Goal: Information Seeking & Learning: Check status

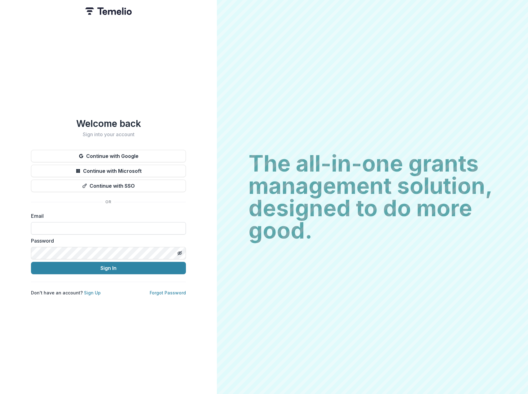
click at [77, 224] on input at bounding box center [108, 228] width 155 height 12
type input "**********"
click at [78, 268] on button "Sign In" at bounding box center [108, 268] width 155 height 12
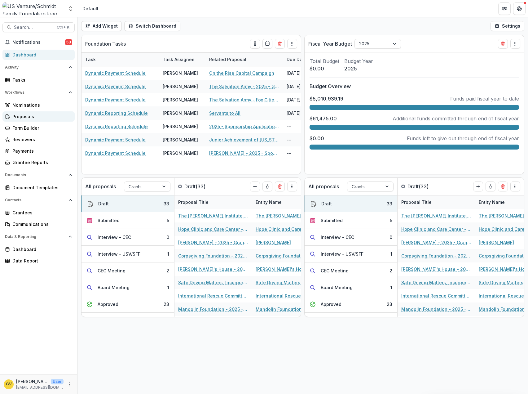
click at [20, 117] on div "Proposals" at bounding box center [40, 116] width 57 height 7
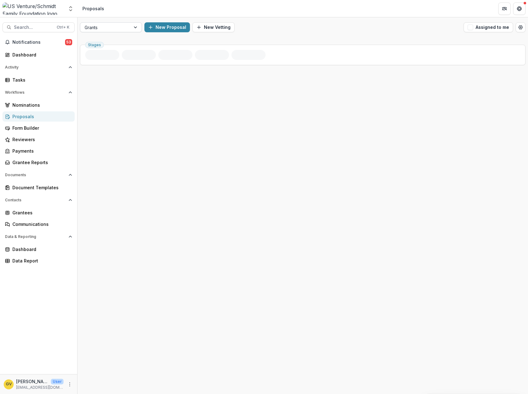
click at [129, 26] on div "Grants" at bounding box center [105, 27] width 50 height 9
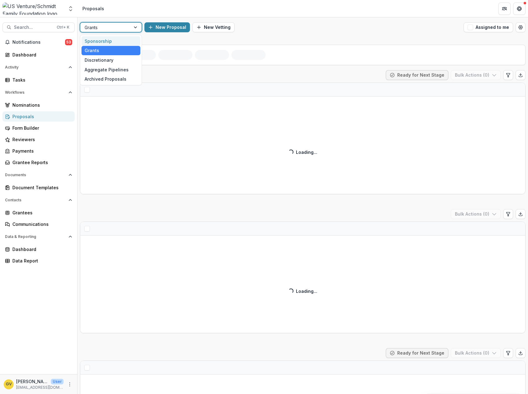
click at [121, 40] on div "Sponsorship" at bounding box center [111, 41] width 59 height 10
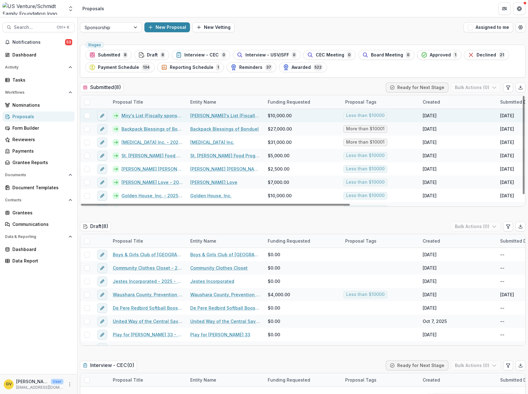
click at [153, 116] on link "Miry's List (Fiscally sponsored by Social & Environmental Entrepreneurs) - 2025…" at bounding box center [151, 115] width 61 height 7
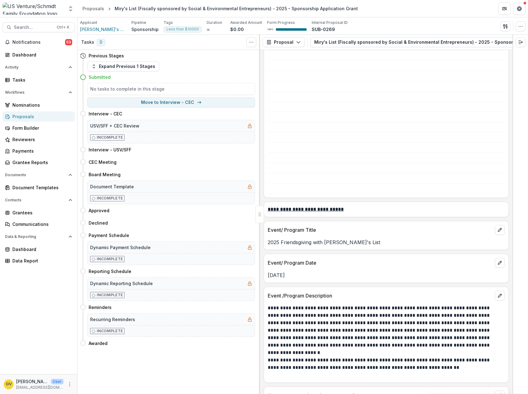
scroll to position [651, 0]
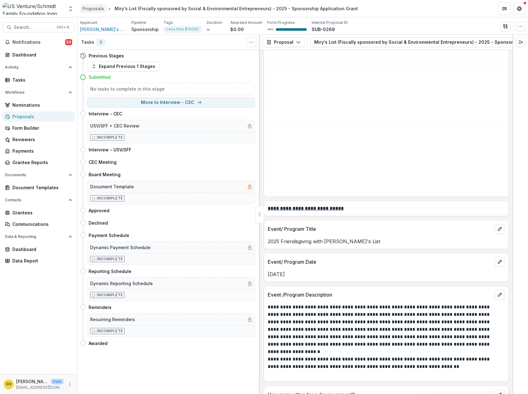
click at [84, 8] on div "Proposals" at bounding box center [93, 8] width 22 height 7
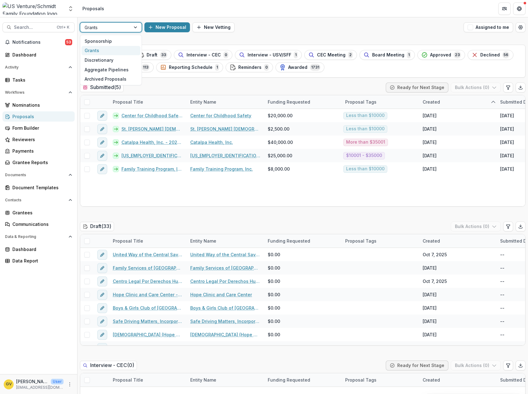
click at [108, 27] on div at bounding box center [106, 28] width 42 height 8
click at [105, 38] on div "Sponsorship" at bounding box center [111, 41] width 59 height 10
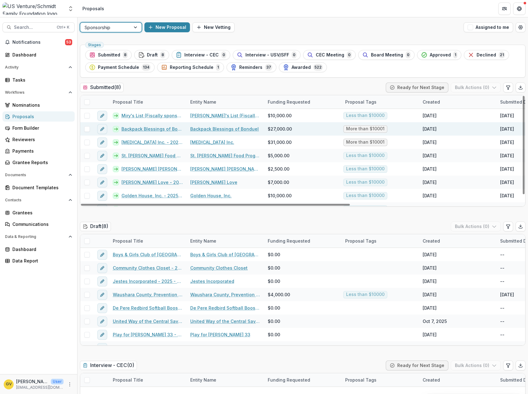
click at [136, 129] on link "Backpack Blessings of Bonduel - 2025 - Sponsorship Application Grant" at bounding box center [151, 129] width 61 height 7
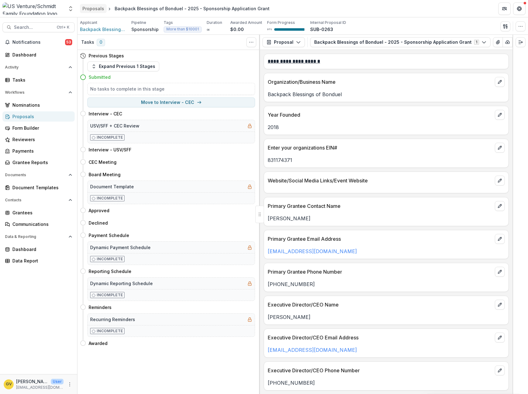
click at [87, 8] on div "Proposals" at bounding box center [93, 8] width 22 height 7
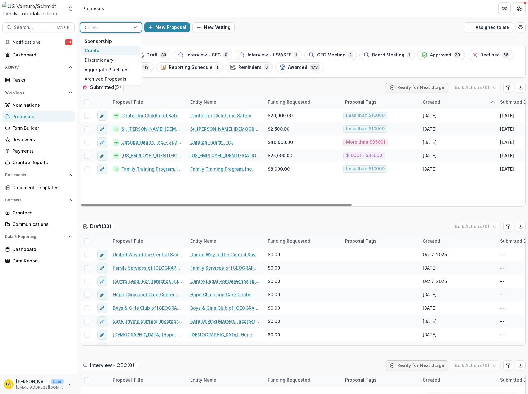
click at [122, 30] on div at bounding box center [106, 28] width 42 height 8
click at [118, 41] on div "Sponsorship" at bounding box center [111, 41] width 59 height 10
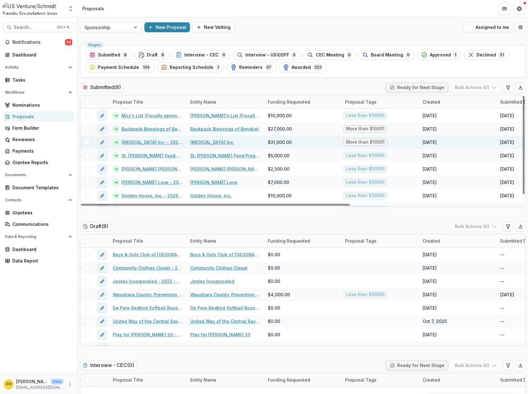
click at [139, 141] on link "[MEDICAL_DATA] Inc. - 2025 - Sponsorship Application Grant" at bounding box center [151, 142] width 61 height 7
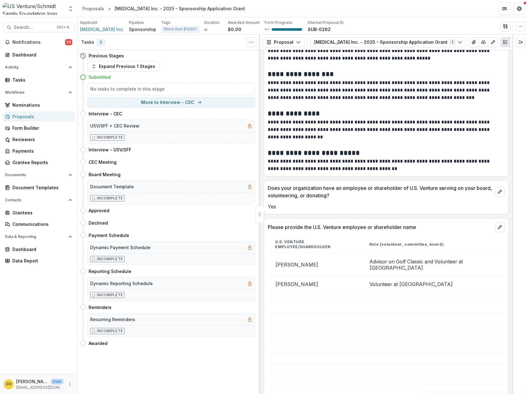
scroll to position [527, 0]
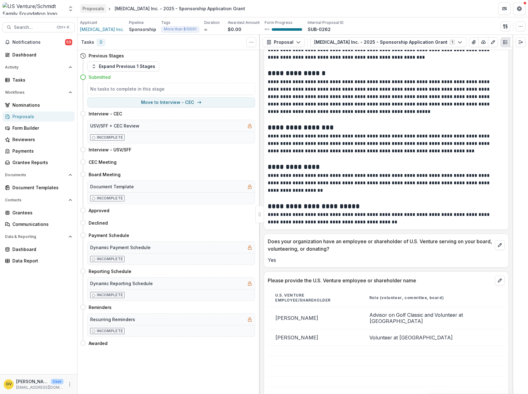
click at [95, 10] on div "Proposals" at bounding box center [93, 8] width 22 height 7
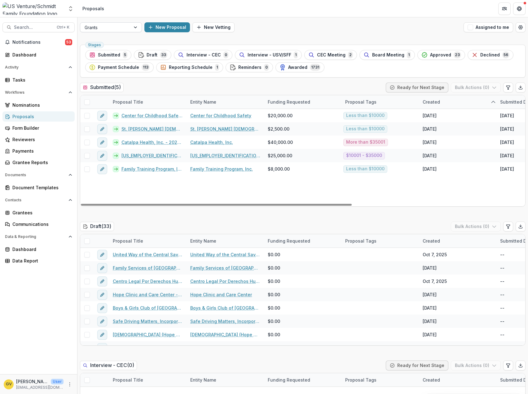
click at [135, 26] on div at bounding box center [135, 27] width 11 height 9
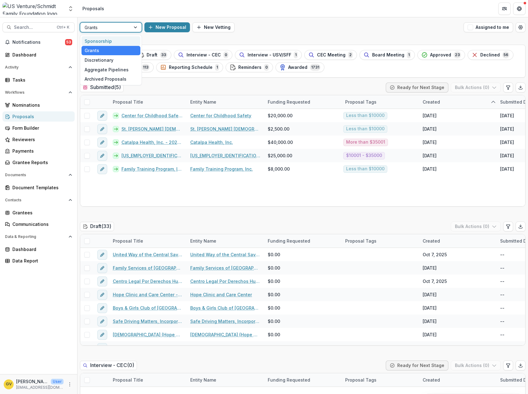
click at [104, 41] on div "Sponsorship" at bounding box center [111, 41] width 59 height 10
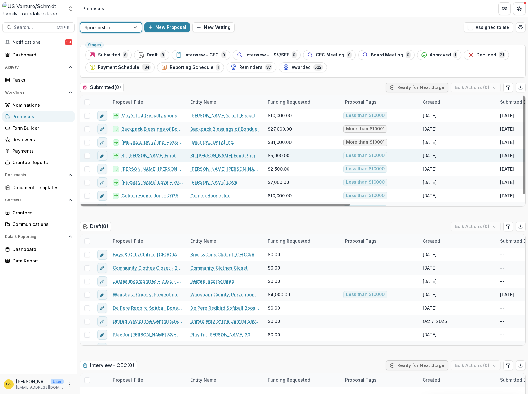
click at [150, 156] on link "St. [PERSON_NAME] Food Program - 2025 - Sponsorship Application Grant" at bounding box center [151, 155] width 61 height 7
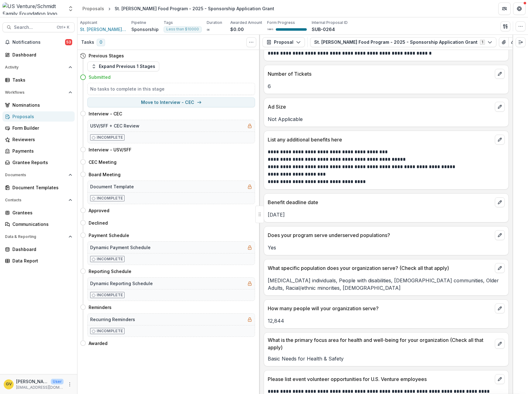
scroll to position [1085, 0]
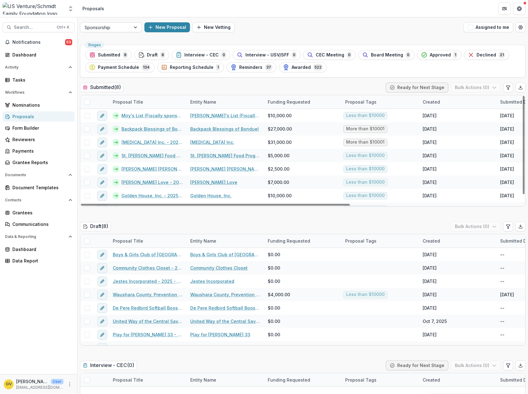
click at [119, 28] on div at bounding box center [106, 28] width 42 height 8
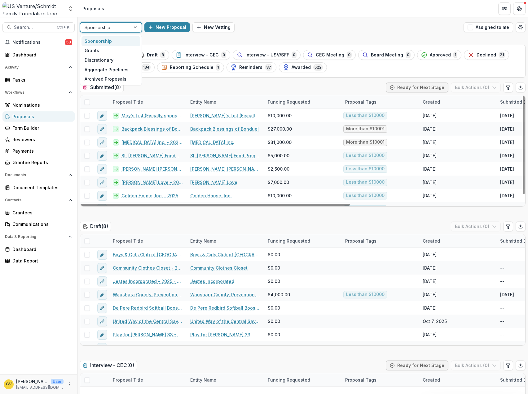
click at [119, 28] on div at bounding box center [106, 28] width 42 height 8
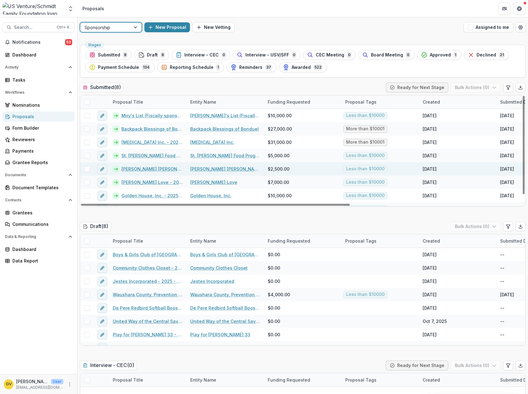
click at [158, 169] on link "[PERSON_NAME] [PERSON_NAME] DOMESTIC ABUSE SERVICES INC - 2025 - Sponsorship Ap…" at bounding box center [151, 168] width 61 height 7
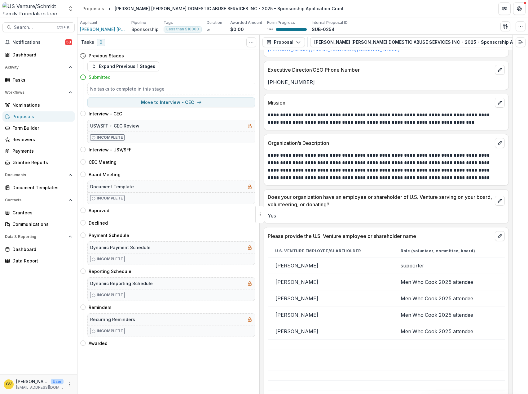
scroll to position [332, 0]
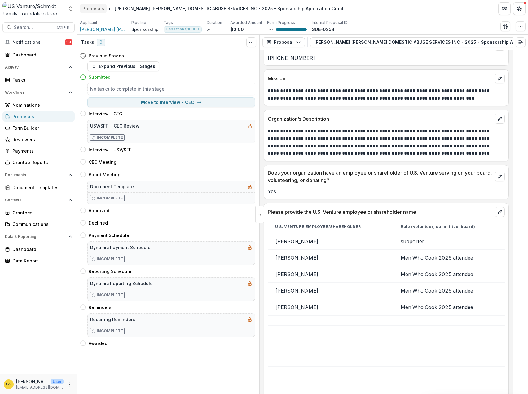
click at [93, 9] on div "Proposals" at bounding box center [93, 8] width 22 height 7
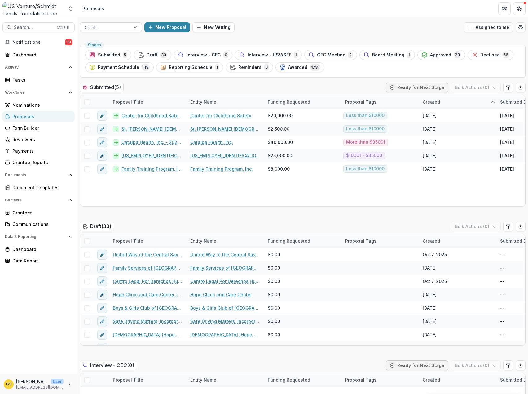
click at [138, 27] on div at bounding box center [135, 27] width 11 height 9
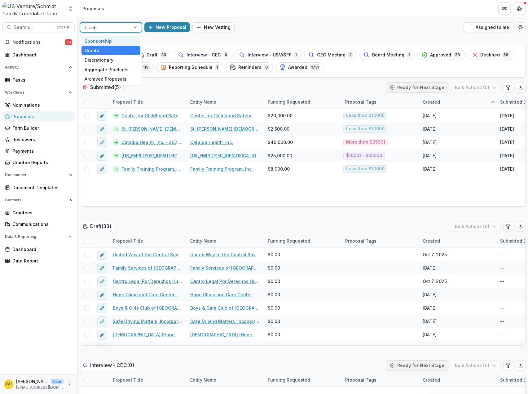
click at [124, 35] on div "Sponsorship Grants Discretionary Aggregate Pipelines Archived Proposals" at bounding box center [111, 60] width 62 height 51
click at [123, 38] on div "Sponsorship" at bounding box center [111, 41] width 59 height 10
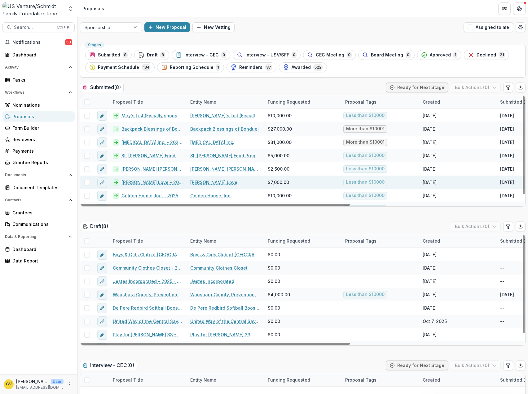
click at [144, 181] on link "[PERSON_NAME] Love - 2025 - Sponsorship Application Grant" at bounding box center [151, 182] width 61 height 7
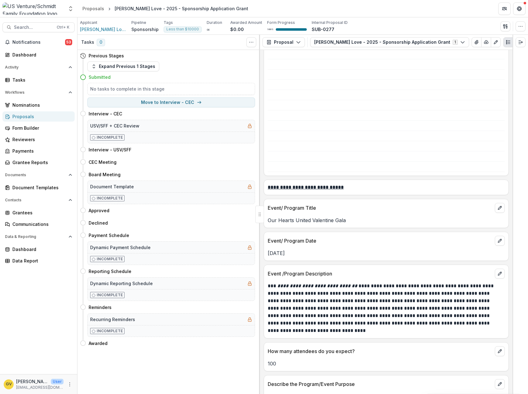
scroll to position [589, 0]
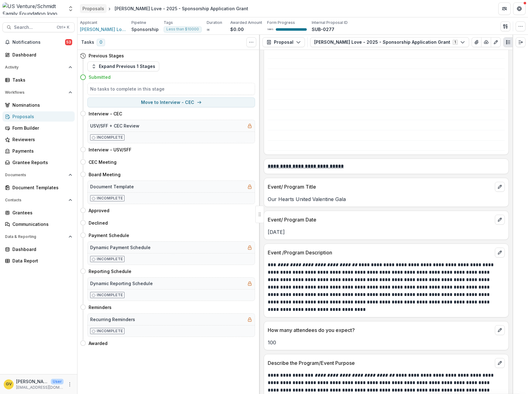
click at [86, 9] on div "Proposals" at bounding box center [93, 8] width 22 height 7
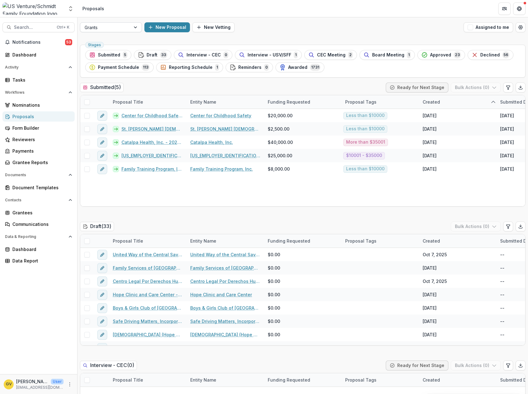
click at [122, 27] on div at bounding box center [106, 28] width 42 height 8
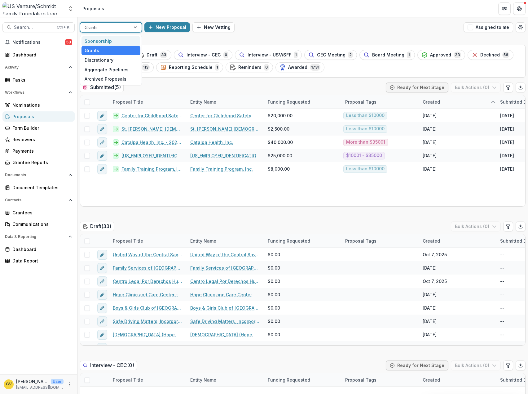
click at [115, 39] on div "Sponsorship" at bounding box center [111, 41] width 59 height 10
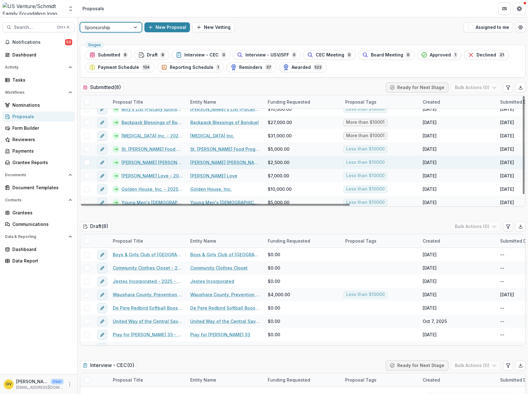
scroll to position [9, 0]
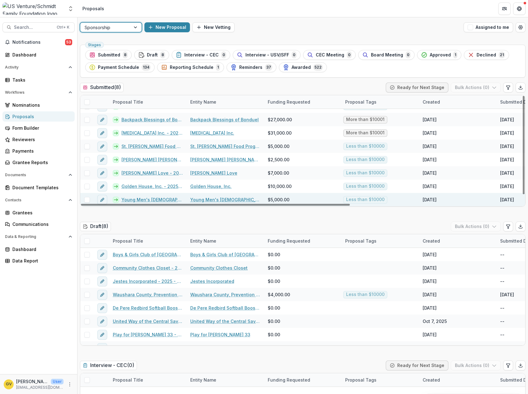
click at [137, 198] on link "Young Men's [DEMOGRAPHIC_DATA] Association of the Fox Cities - 2025 - Sponsorsh…" at bounding box center [151, 199] width 61 height 7
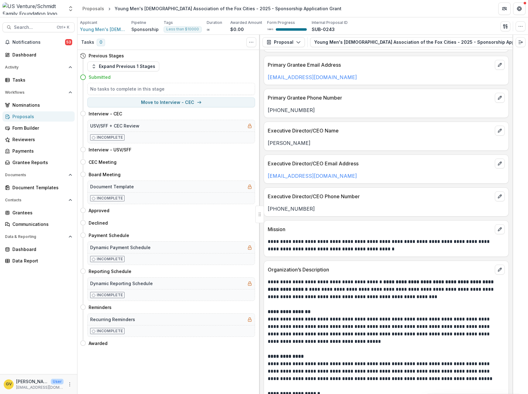
scroll to position [93, 0]
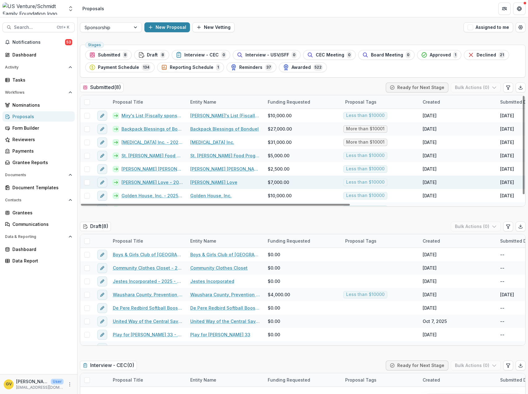
scroll to position [9, 0]
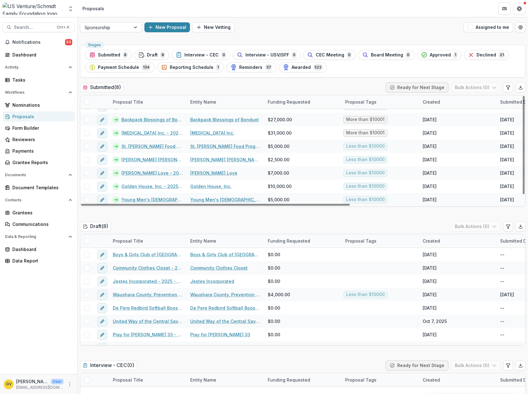
click at [187, 83] on div "Submitted ( 8 ) Ready for Next Stage Bulk Actions ( 0 )" at bounding box center [303, 88] width 446 height 12
